Goal: Information Seeking & Learning: Learn about a topic

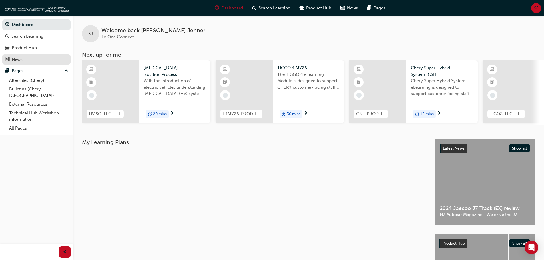
click at [14, 60] on div "News" at bounding box center [17, 59] width 11 height 7
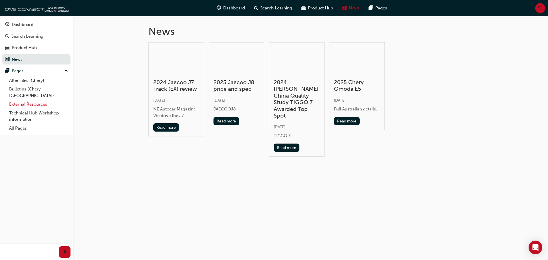
click at [32, 100] on link "External Resources" at bounding box center [39, 104] width 64 height 9
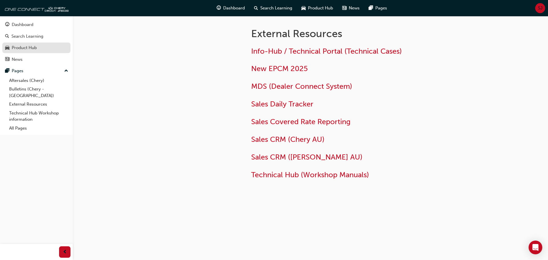
click at [18, 49] on div "Product Hub" at bounding box center [24, 48] width 25 height 7
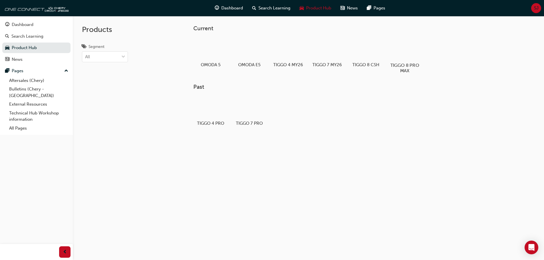
click at [404, 54] on div at bounding box center [404, 48] width 32 height 23
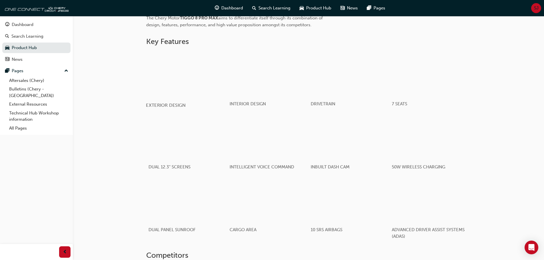
scroll to position [340, 0]
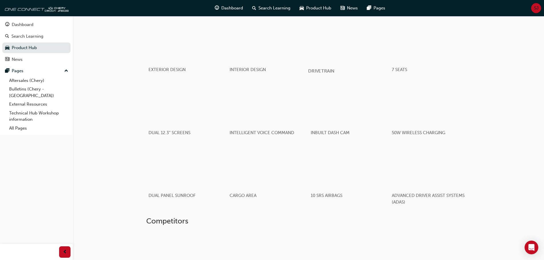
click at [348, 47] on div "button" at bounding box center [348, 40] width 81 height 46
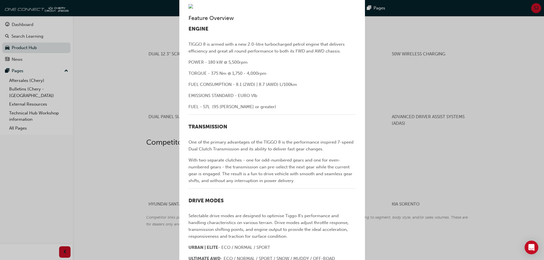
scroll to position [0, 0]
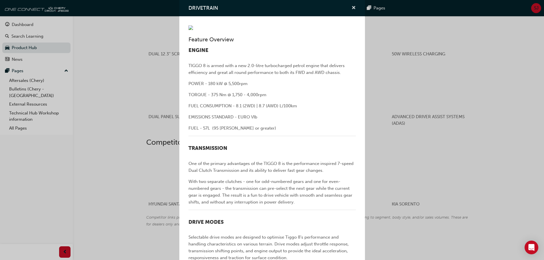
click at [351, 6] on span "cross-icon" at bounding box center [353, 8] width 4 height 5
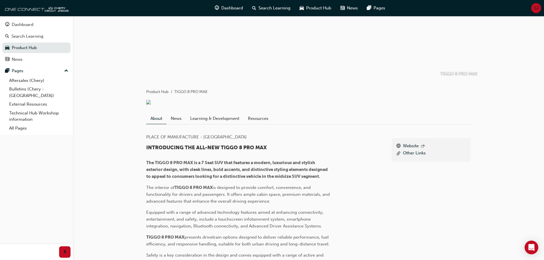
scroll to position [50, 0]
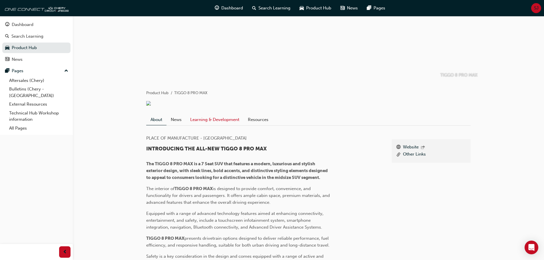
click at [225, 125] on link "Learning & Development" at bounding box center [215, 119] width 58 height 11
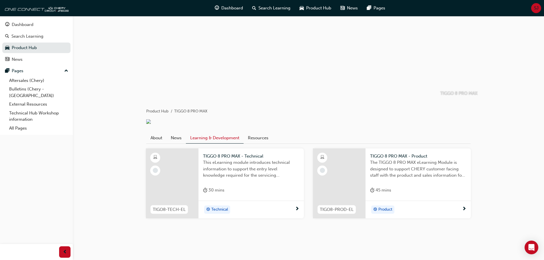
scroll to position [38, 0]
click at [257, 138] on link "Resources" at bounding box center [257, 137] width 29 height 11
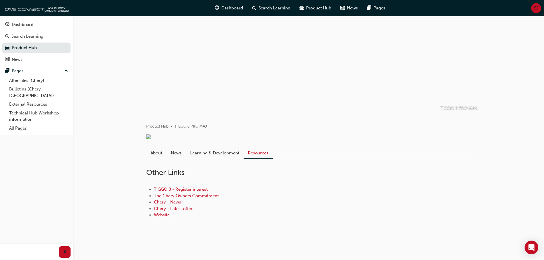
scroll to position [23, 0]
click at [29, 47] on link "Product Hub" at bounding box center [36, 48] width 68 height 11
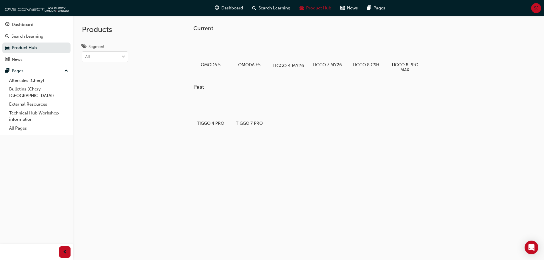
click at [286, 52] on div at bounding box center [288, 49] width 32 height 23
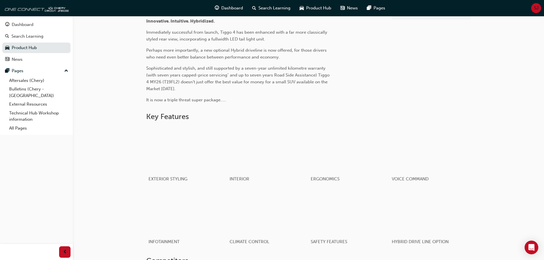
scroll to position [285, 0]
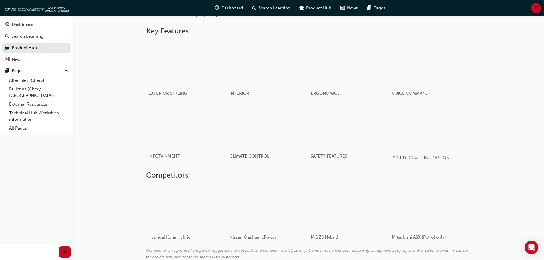
click at [427, 137] on div "button" at bounding box center [429, 127] width 81 height 46
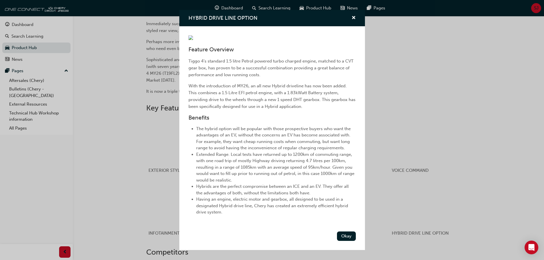
scroll to position [67, 0]
click at [341, 241] on button "Okay" at bounding box center [346, 235] width 19 height 9
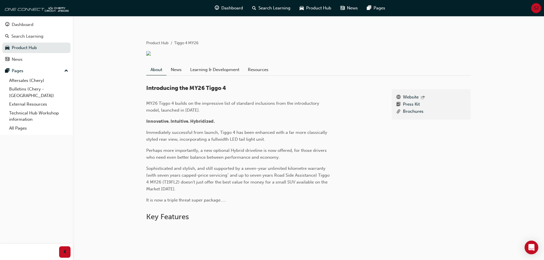
scroll to position [94, 0]
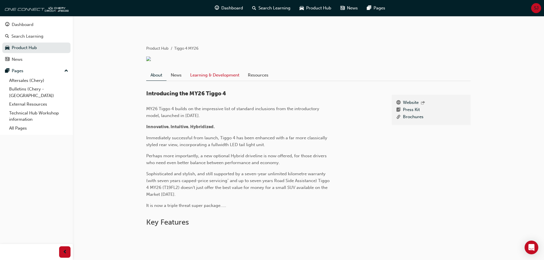
click at [201, 80] on link "Learning & Development" at bounding box center [215, 75] width 58 height 11
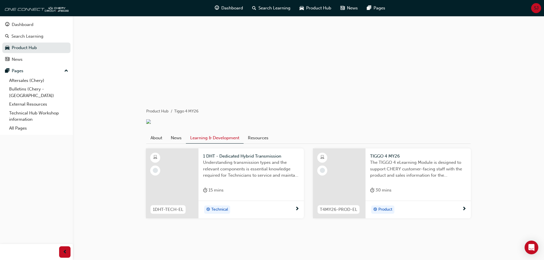
scroll to position [35, 0]
click at [24, 47] on link "Product Hub" at bounding box center [36, 48] width 68 height 11
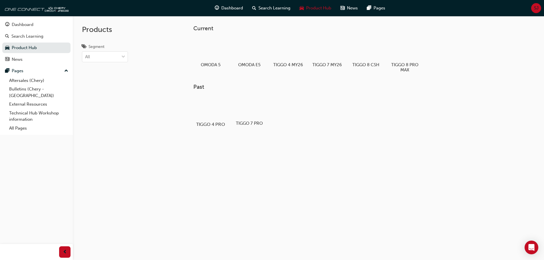
click at [207, 105] on div at bounding box center [210, 107] width 32 height 23
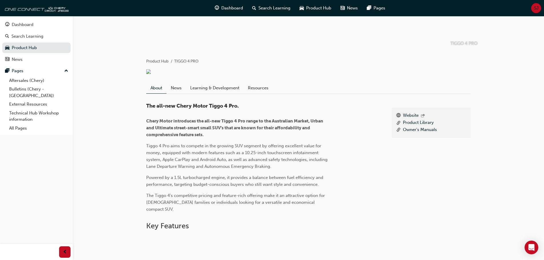
scroll to position [81, 0]
click at [176, 94] on link "News" at bounding box center [175, 88] width 19 height 11
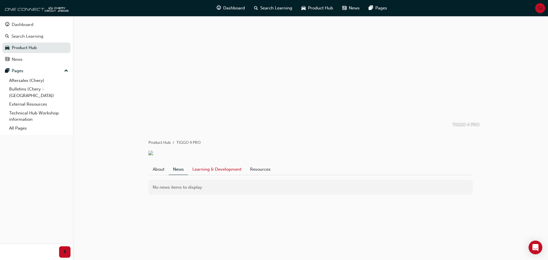
click at [207, 175] on link "Learning & Development" at bounding box center [217, 169] width 58 height 11
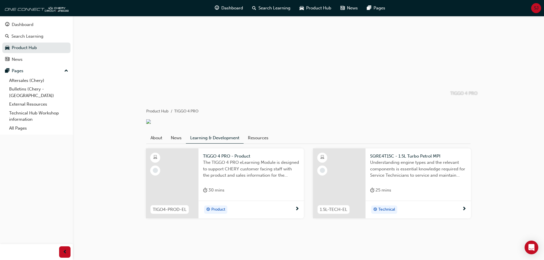
scroll to position [38, 0]
click at [260, 134] on link "Resources" at bounding box center [257, 137] width 29 height 11
